Goal: Find contact information: Find contact information

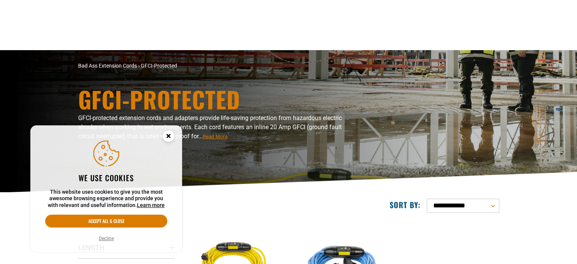
scroll to position [152, 0]
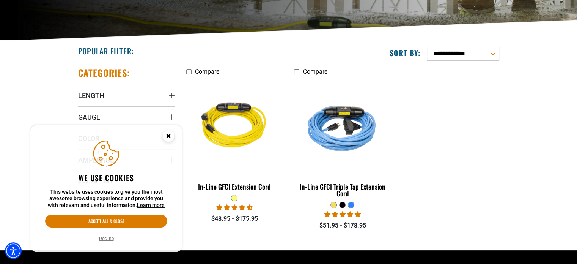
click at [165, 130] on circle "Cookie Consent" at bounding box center [168, 135] width 11 height 11
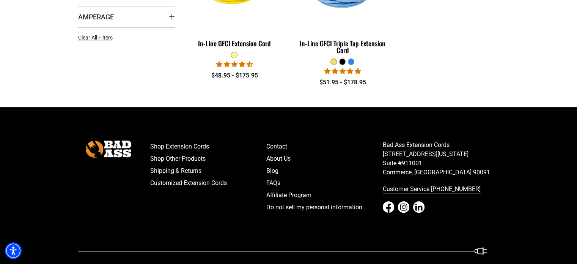
scroll to position [319, 0]
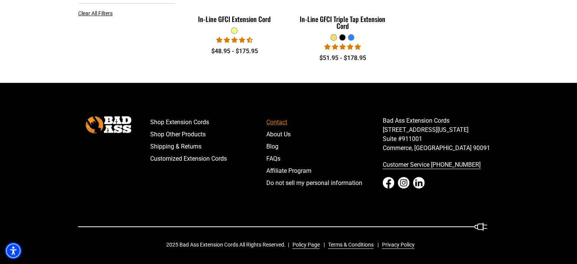
drag, startPoint x: 450, startPoint y: 119, endPoint x: 380, endPoint y: 121, distance: 70.2
click at [380, 121] on div "Shop Extension Cords Shop Other Products Shipping & Returns Customized Extensio…" at bounding box center [324, 160] width 360 height 88
click at [427, 119] on p "Bad Ass Extension Cords [STREET_ADDRESS][US_STATE] [GEOGRAPHIC_DATA]" at bounding box center [441, 134] width 116 height 36
click at [416, 119] on p "Bad Ass Extension Cords [STREET_ADDRESS][US_STATE] [GEOGRAPHIC_DATA]" at bounding box center [441, 134] width 116 height 36
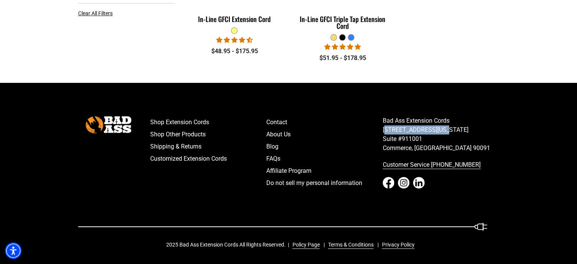
drag, startPoint x: 383, startPoint y: 129, endPoint x: 440, endPoint y: 129, distance: 56.9
click at [440, 129] on p "Bad Ass Extension Cords [STREET_ADDRESS][US_STATE] [GEOGRAPHIC_DATA]" at bounding box center [441, 134] width 116 height 36
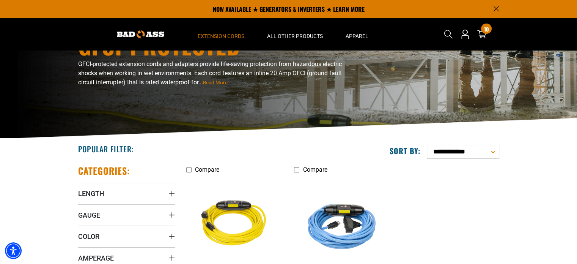
scroll to position [53, 0]
